Goal: Find specific page/section: Find specific page/section

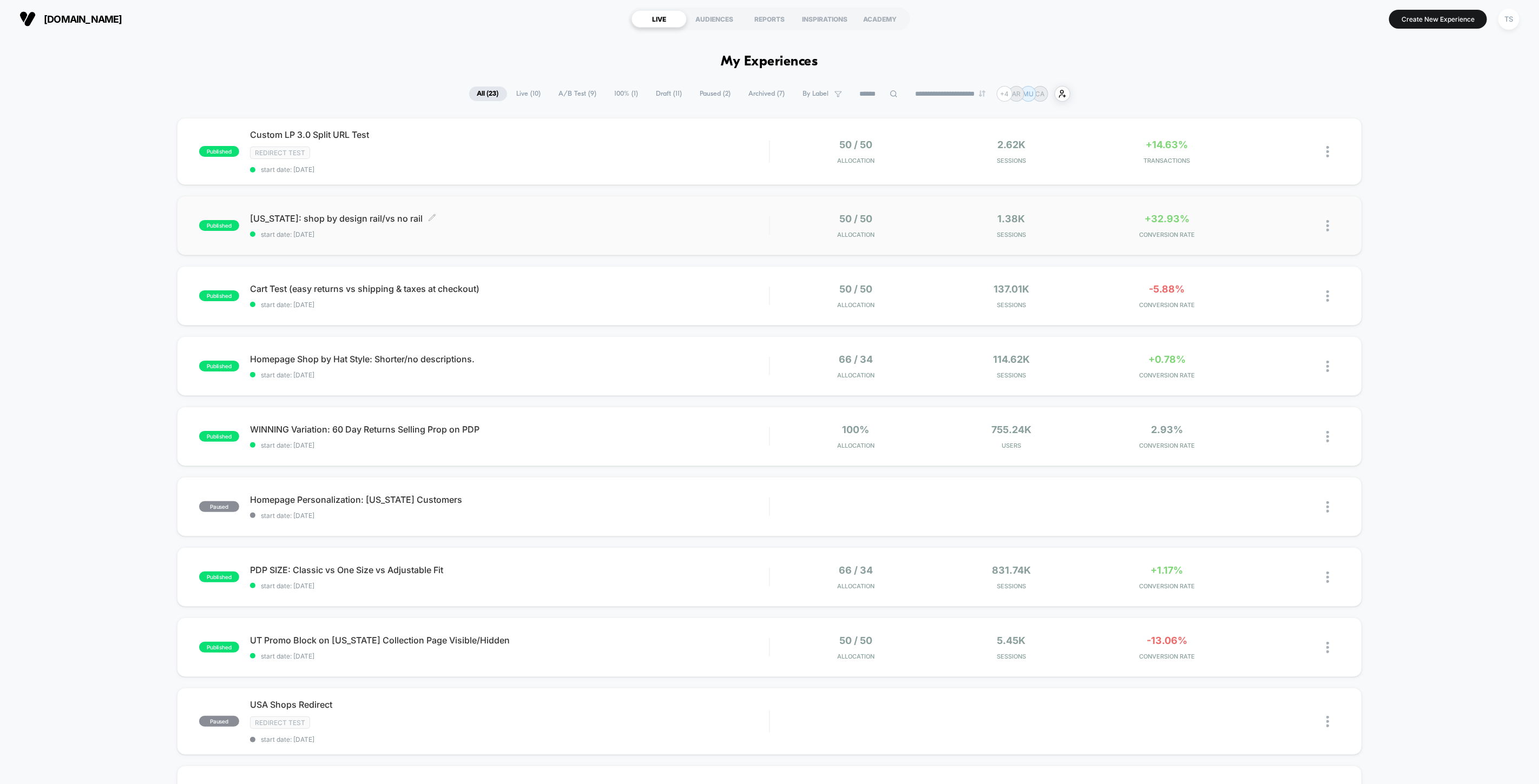
click at [303, 221] on span "[US_STATE]: shop by design rail/vs no rail Click to edit experience details" at bounding box center [509, 219] width 519 height 11
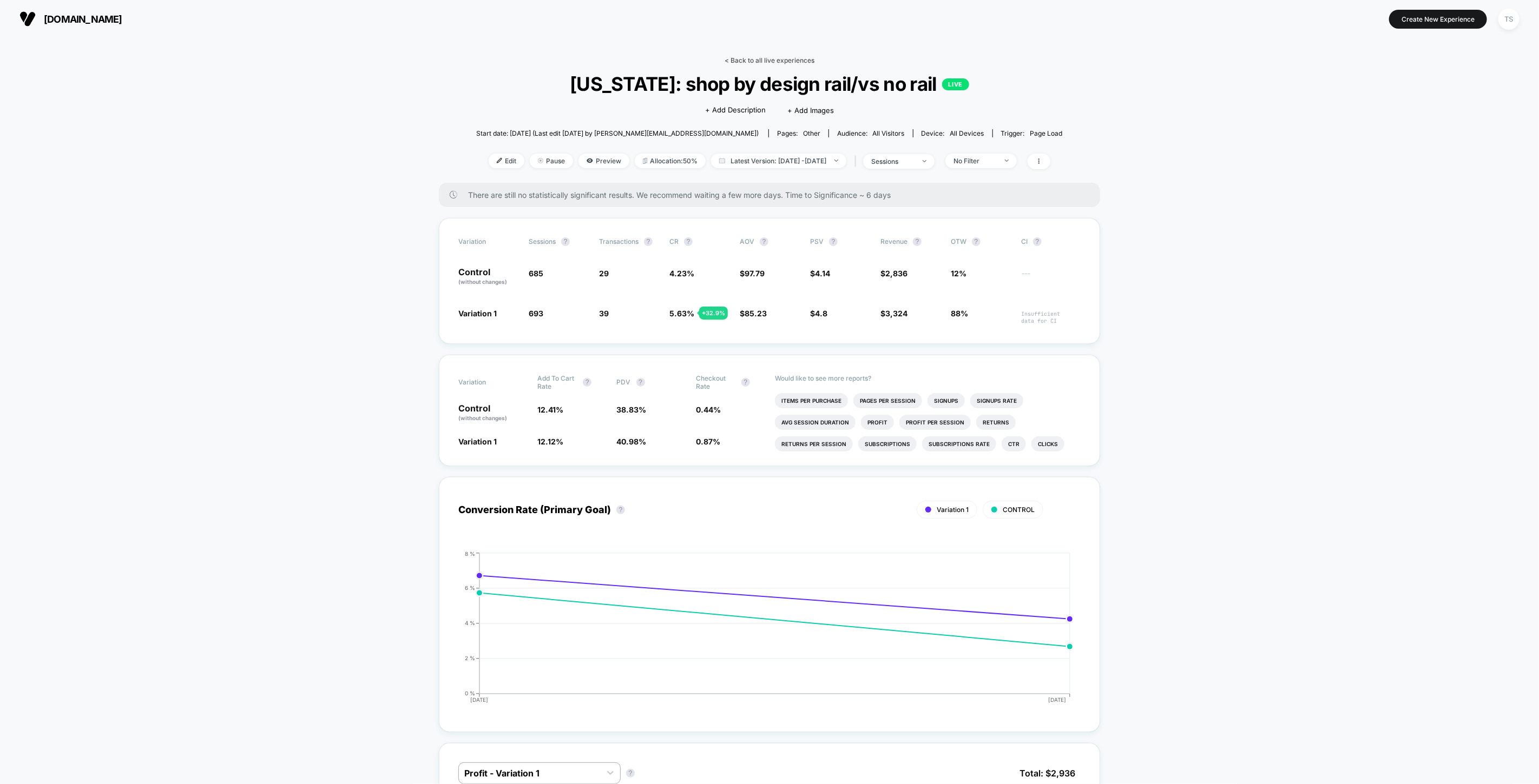
click at [764, 62] on link "< Back to all live experiences" at bounding box center [770, 60] width 90 height 8
